Goal: Transaction & Acquisition: Purchase product/service

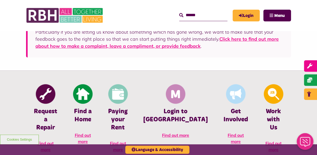
scroll to position [171, 0]
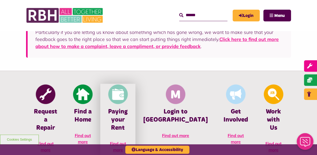
click at [126, 141] on span "Find out more" at bounding box center [118, 146] width 16 height 11
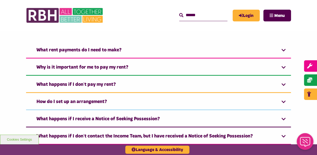
scroll to position [306, 0]
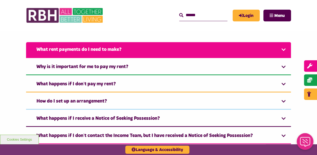
click at [95, 46] on link "What rent payments do I need to make?" at bounding box center [158, 50] width 265 height 16
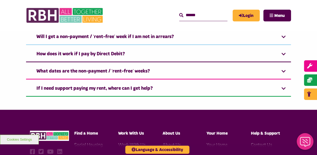
scroll to position [700, 0]
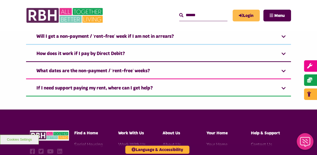
click at [244, 19] on link "Login" at bounding box center [246, 16] width 27 height 12
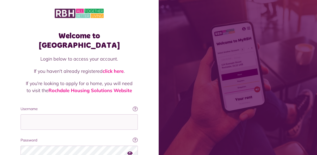
scroll to position [45, 0]
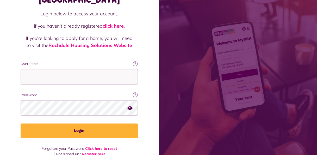
click at [92, 151] on link "Register here" at bounding box center [94, 153] width 24 height 5
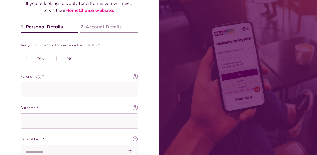
scroll to position [65, 0]
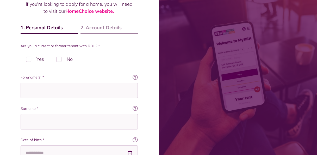
click at [45, 59] on label "Yes" at bounding box center [35, 58] width 29 height 15
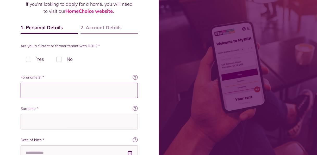
click at [63, 87] on input "Forename(s) *" at bounding box center [79, 90] width 117 height 15
type input "*****"
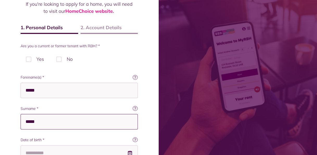
type input "*****"
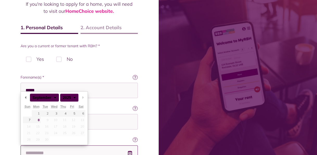
scroll to position [69, 0]
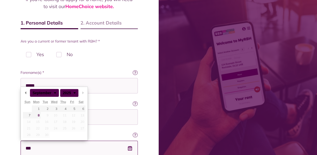
type input "****"
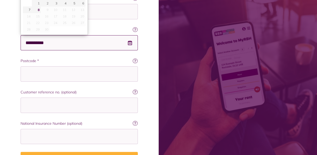
scroll to position [175, 0]
type input "**********"
click at [69, 74] on input "Postcode *" at bounding box center [79, 73] width 117 height 15
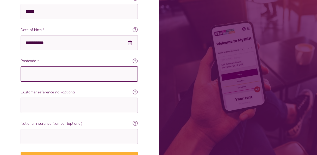
click at [69, 74] on input "Postcode *" at bounding box center [79, 73] width 117 height 15
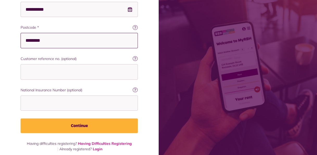
scroll to position [212, 0]
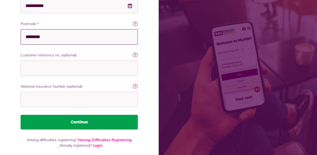
type input "********"
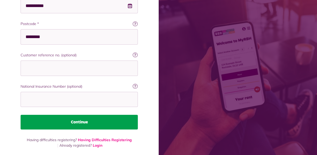
click at [70, 125] on button "Continue" at bounding box center [79, 122] width 117 height 15
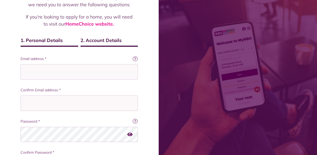
scroll to position [56, 0]
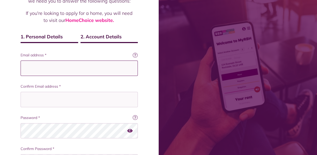
click at [82, 66] on input "Email address *" at bounding box center [79, 67] width 117 height 15
type input "*"
drag, startPoint x: 82, startPoint y: 66, endPoint x: 22, endPoint y: 63, distance: 60.3
click at [22, 63] on input "**********" at bounding box center [79, 67] width 117 height 15
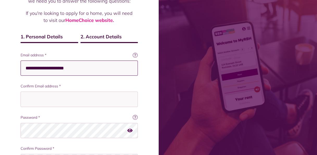
type input "**********"
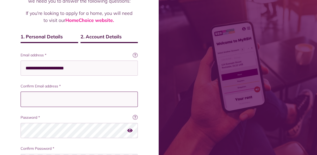
click at [52, 95] on input "Confirm Email address *" at bounding box center [79, 98] width 117 height 15
paste input "**********"
type input "**********"
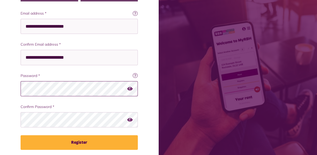
scroll to position [118, 0]
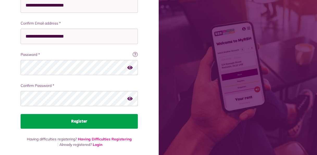
click at [78, 116] on button "Register" at bounding box center [79, 121] width 117 height 15
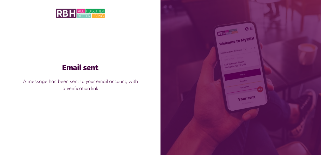
click at [71, 17] on img at bounding box center [80, 13] width 49 height 11
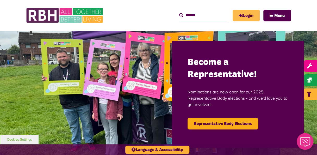
click at [255, 13] on link "Login" at bounding box center [246, 16] width 27 height 12
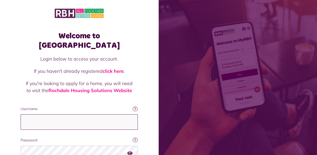
click at [62, 114] on input "Username" at bounding box center [79, 121] width 117 height 15
type input "**********"
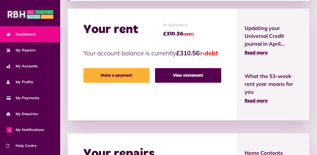
scroll to position [158, 0]
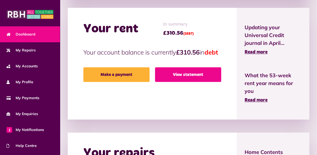
click at [206, 82] on link "View statement" at bounding box center [188, 74] width 66 height 15
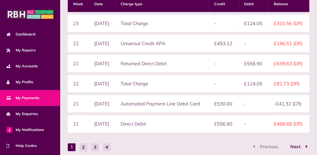
scroll to position [146, 0]
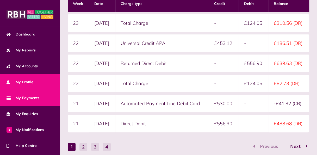
click at [35, 81] on link "My Profile" at bounding box center [30, 82] width 60 height 16
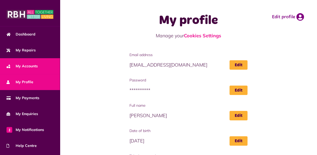
click at [39, 71] on link "My Accounts" at bounding box center [30, 66] width 60 height 16
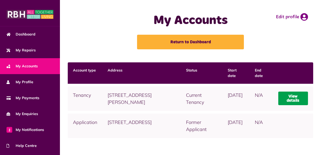
click at [282, 99] on link "View details" at bounding box center [293, 98] width 30 height 14
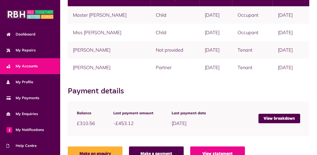
scroll to position [174, 0]
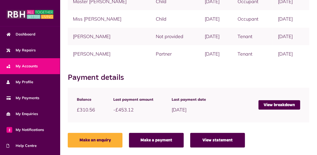
click at [228, 138] on link "View statement" at bounding box center [217, 140] width 55 height 15
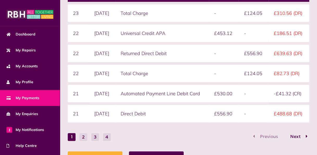
scroll to position [157, 0]
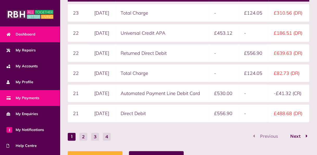
click at [41, 30] on link "Dashboard" at bounding box center [30, 34] width 60 height 16
click at [41, 31] on link "Dashboard" at bounding box center [30, 34] width 60 height 16
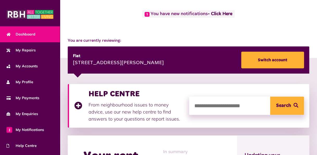
scroll to position [31, 0]
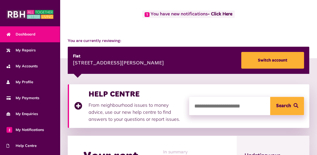
click at [217, 114] on input "search" at bounding box center [246, 106] width 115 height 18
type input "**********"
click at [270, 97] on button "Search" at bounding box center [287, 106] width 34 height 18
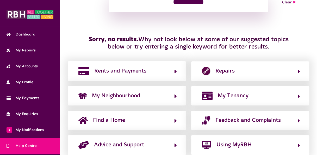
scroll to position [94, 0]
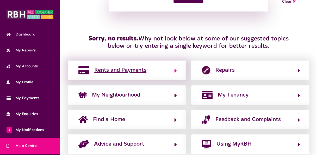
click at [139, 67] on span "Rents and Payments" at bounding box center [120, 70] width 52 height 8
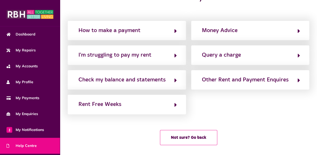
scroll to position [0, 0]
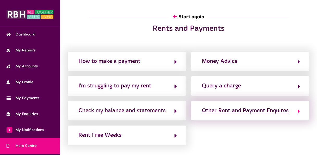
click at [205, 108] on div "Other Rent and Payment Enquires" at bounding box center [245, 110] width 87 height 8
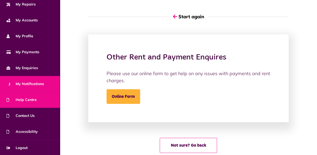
click at [18, 80] on link "1 My Notifications" at bounding box center [30, 84] width 60 height 16
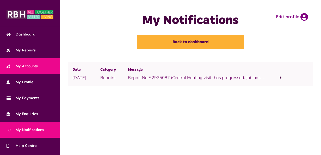
click at [20, 66] on span "My Accounts" at bounding box center [22, 65] width 31 height 5
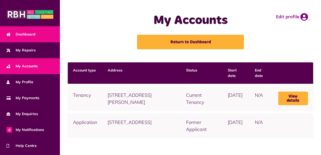
click at [17, 35] on span "Dashboard" at bounding box center [21, 34] width 29 height 5
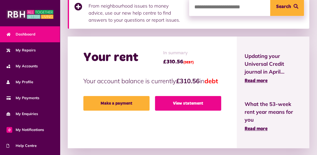
scroll to position [126, 0]
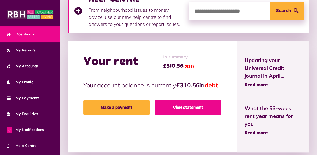
click at [198, 115] on link "View statement" at bounding box center [188, 107] width 66 height 15
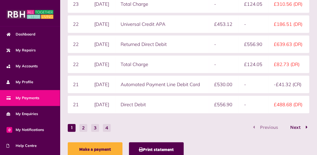
scroll to position [185, 0]
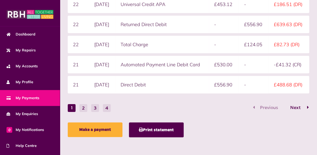
click at [296, 109] on span "Next" at bounding box center [295, 107] width 18 height 5
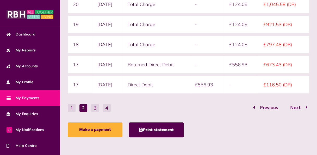
click at [296, 104] on button "Next" at bounding box center [297, 108] width 24 height 8
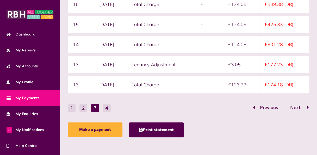
click at [296, 109] on span "Next" at bounding box center [295, 107] width 18 height 5
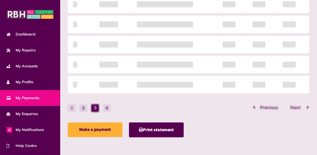
scroll to position [85, 0]
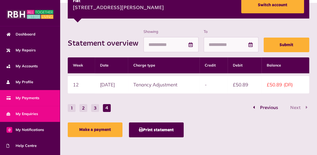
click at [28, 112] on span "My Enquiries" at bounding box center [23, 113] width 32 height 5
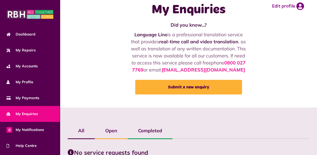
scroll to position [38, 0]
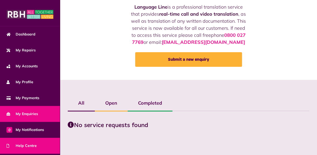
click at [38, 145] on link "Help Centre" at bounding box center [30, 146] width 60 height 16
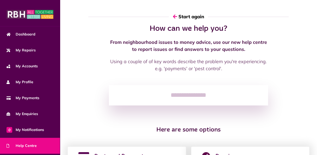
scroll to position [101, 0]
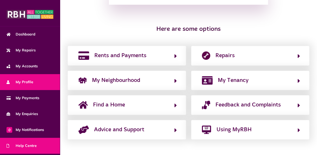
click at [14, 81] on span "My Profile" at bounding box center [20, 81] width 27 height 5
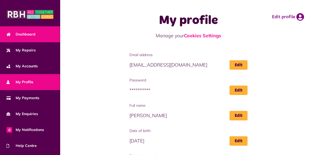
click at [40, 35] on link "Dashboard" at bounding box center [30, 34] width 60 height 16
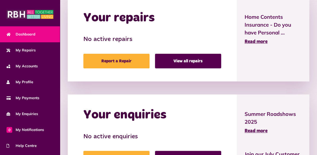
scroll to position [342, 0]
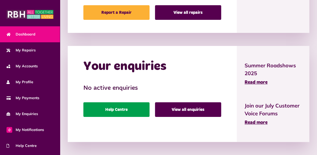
click at [121, 112] on link "Help Centre" at bounding box center [116, 109] width 66 height 15
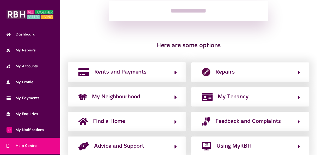
scroll to position [101, 0]
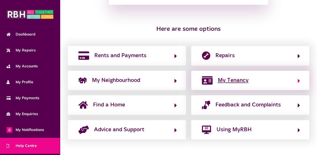
click at [235, 76] on span "My Tenancy" at bounding box center [233, 80] width 31 height 8
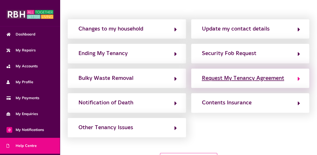
scroll to position [33, 0]
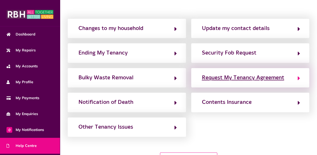
click at [234, 78] on div "Request My Tenancy Agreement" at bounding box center [243, 77] width 82 height 8
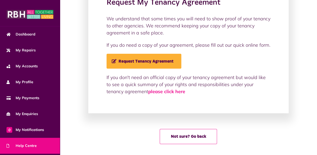
scroll to position [59, 0]
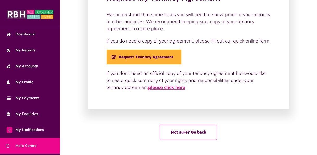
click at [155, 87] on link "please click here" at bounding box center [166, 87] width 37 height 6
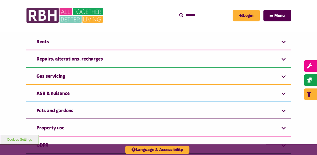
scroll to position [163, 0]
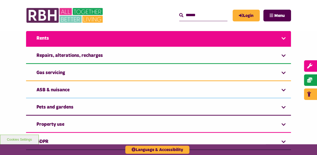
click at [164, 46] on link "Rents" at bounding box center [158, 39] width 265 height 16
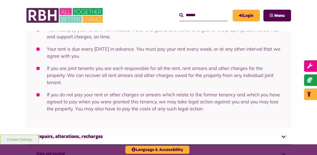
scroll to position [0, 0]
click at [248, 18] on link "Login" at bounding box center [246, 16] width 27 height 12
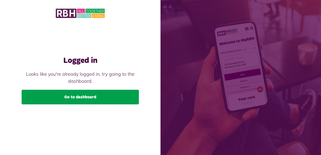
click at [124, 90] on link "Go to dashboard" at bounding box center [80, 97] width 117 height 15
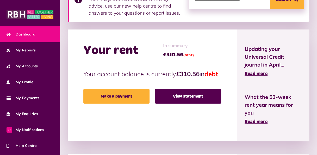
scroll to position [137, 0]
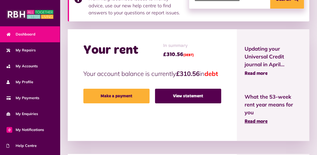
click at [265, 73] on span "Read more" at bounding box center [256, 73] width 23 height 5
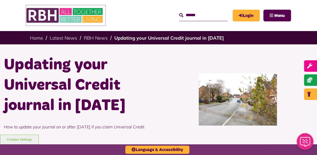
click at [55, 12] on img at bounding box center [65, 15] width 78 height 20
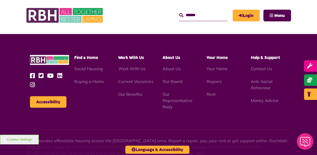
scroll to position [524, 0]
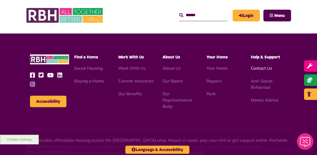
click at [263, 65] on link "Contact Us" at bounding box center [261, 67] width 21 height 5
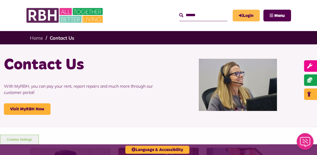
click at [0, 0] on icon "MyRBH" at bounding box center [0, 0] width 0 height 0
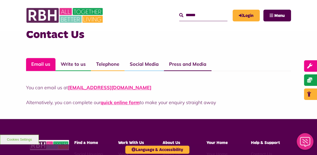
scroll to position [366, 0]
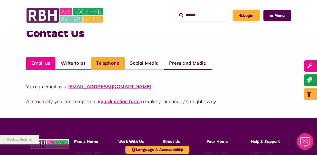
click at [116, 63] on link "Telephone" at bounding box center [108, 63] width 34 height 13
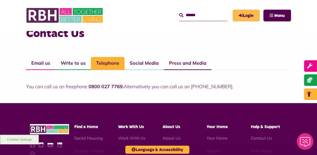
click at [244, 17] on link "Login" at bounding box center [246, 16] width 27 height 12
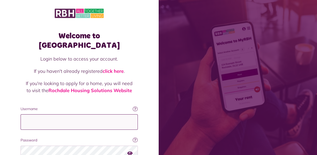
click at [53, 114] on input "Username" at bounding box center [79, 121] width 117 height 15
type input "**********"
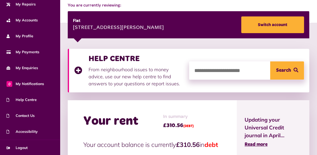
scroll to position [66, 0]
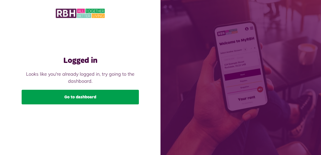
click at [123, 95] on link "Go to dashboard" at bounding box center [80, 97] width 117 height 15
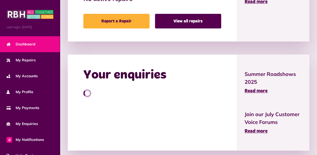
scroll to position [335, 0]
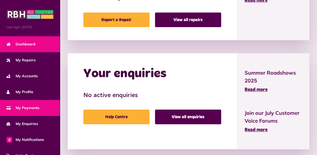
click at [45, 107] on link "My Payments" at bounding box center [30, 108] width 60 height 16
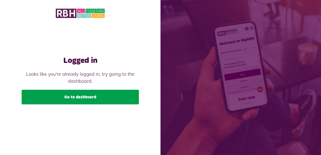
click at [101, 97] on link "Go to dashboard" at bounding box center [80, 97] width 117 height 15
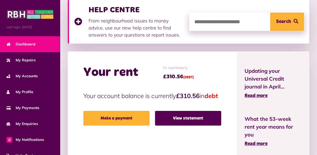
scroll to position [115, 0]
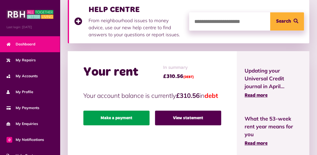
click at [129, 124] on link "Make a payment" at bounding box center [116, 118] width 66 height 15
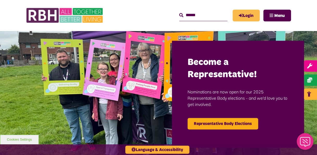
click at [251, 14] on link "Login" at bounding box center [246, 16] width 27 height 12
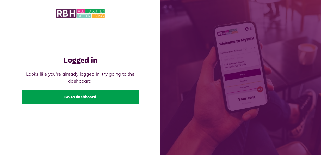
click at [86, 97] on link "Go to dashboard" at bounding box center [80, 97] width 117 height 15
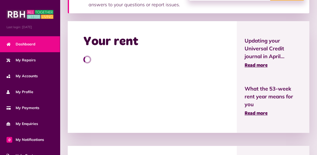
scroll to position [145, 0]
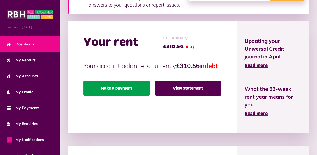
click at [126, 95] on link "Make a payment" at bounding box center [116, 88] width 66 height 15
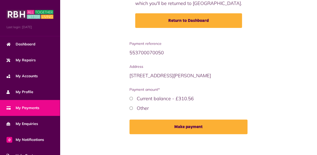
scroll to position [73, 0]
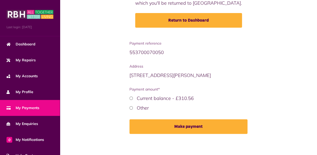
click at [139, 109] on label "Other" at bounding box center [143, 108] width 12 height 6
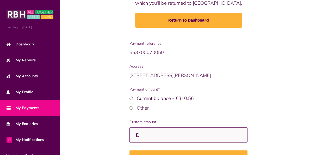
click at [167, 136] on input "Custom amount" at bounding box center [189, 134] width 118 height 15
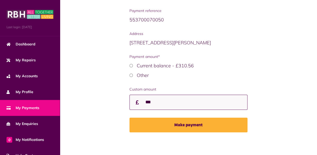
scroll to position [106, 0]
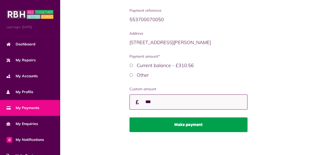
type input "***"
click at [172, 130] on button "Make payment" at bounding box center [189, 124] width 118 height 15
